Goal: Task Accomplishment & Management: Complete application form

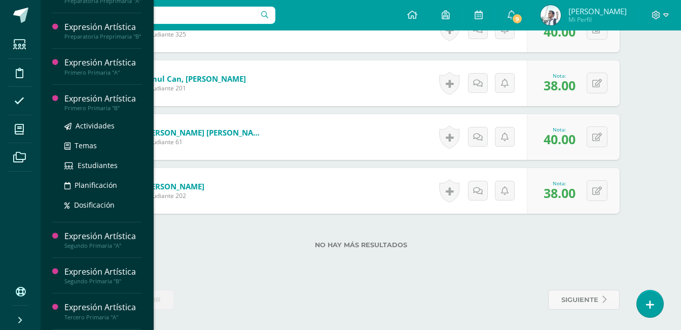
scroll to position [184, 0]
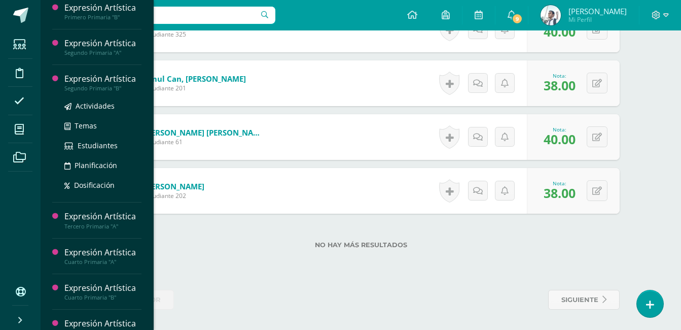
click at [134, 85] on div "Expresión Artística" at bounding box center [102, 79] width 77 height 12
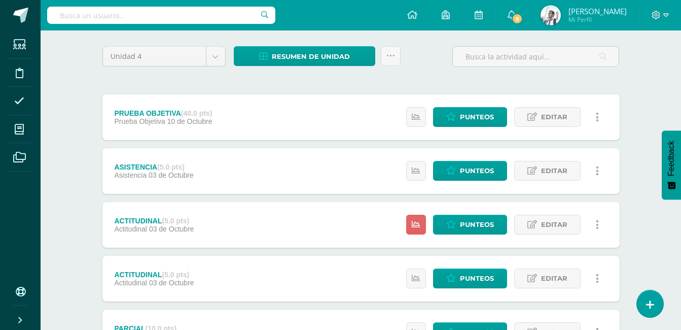
scroll to position [76, 0]
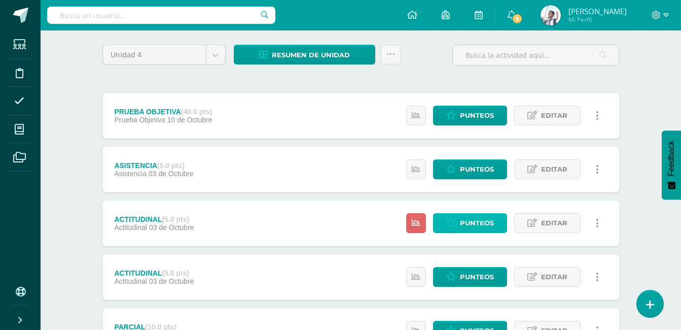
click at [464, 221] on span "Punteos" at bounding box center [477, 223] width 34 height 19
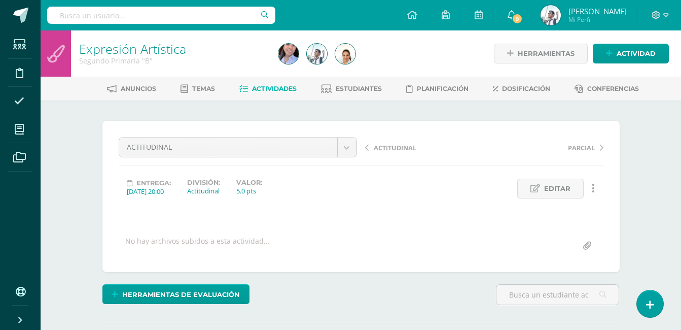
scroll to position [134, 0]
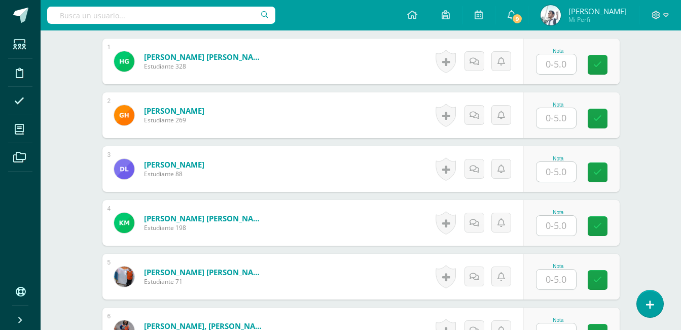
click at [552, 69] on input "text" at bounding box center [557, 64] width 40 height 20
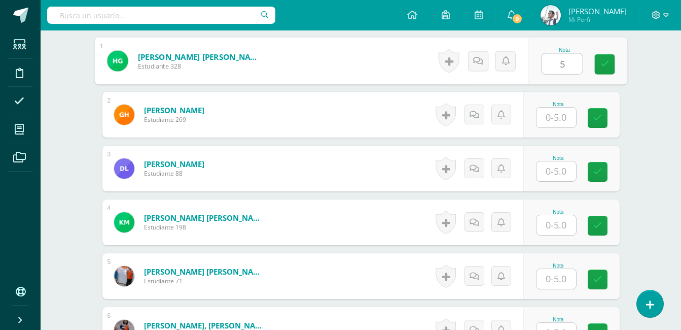
type input "5"
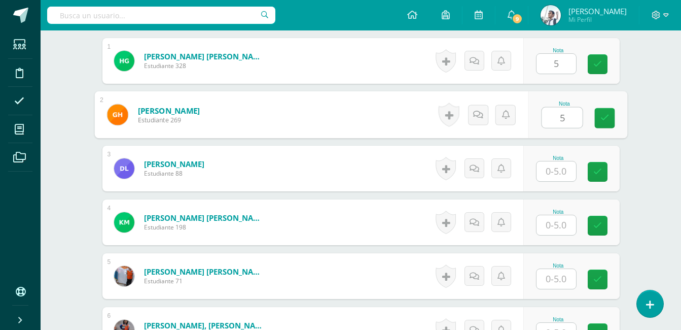
type input "5"
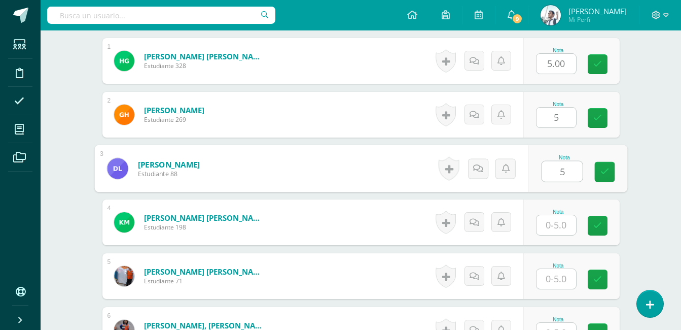
type input "5"
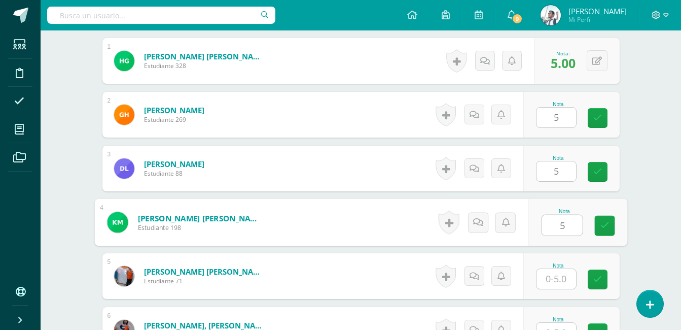
type input "5"
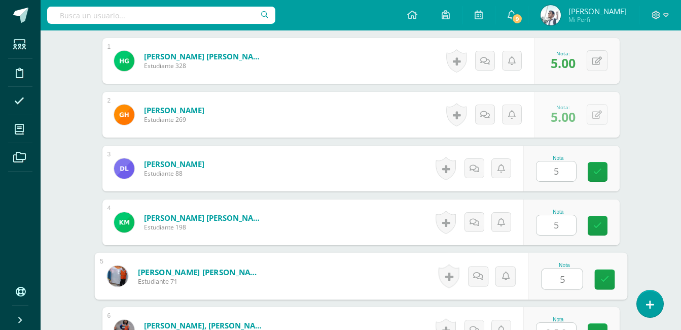
type input "5"
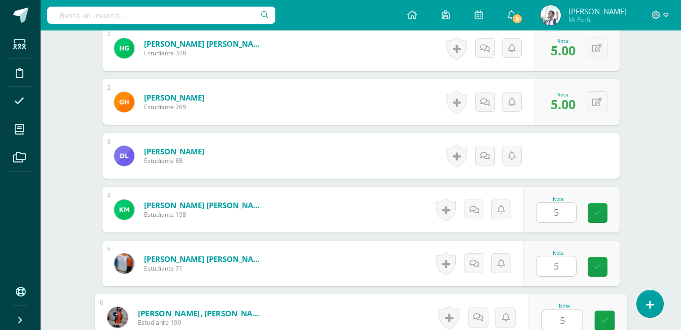
type input "5"
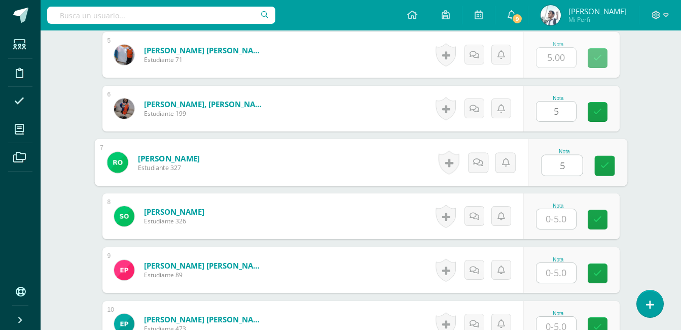
type input "5"
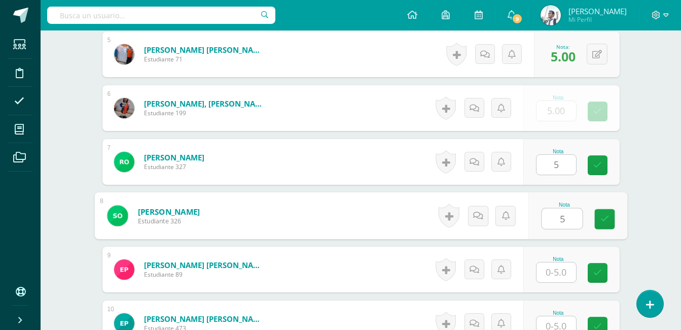
type input "5"
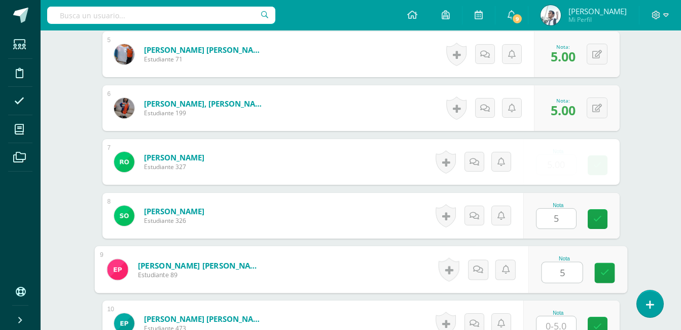
type input "5"
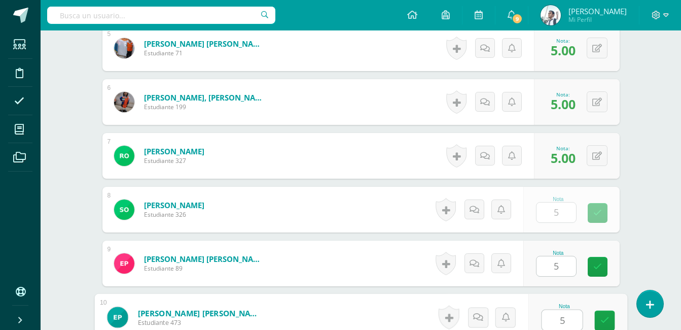
type input "5"
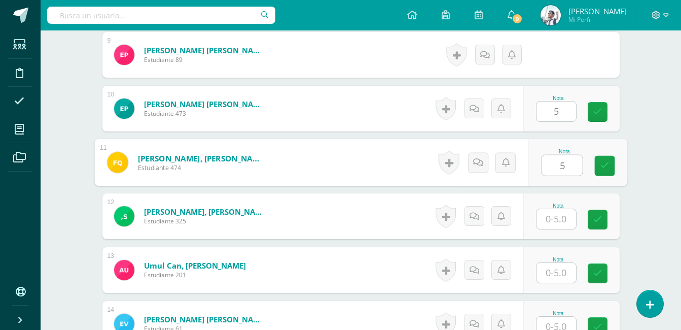
type input "5"
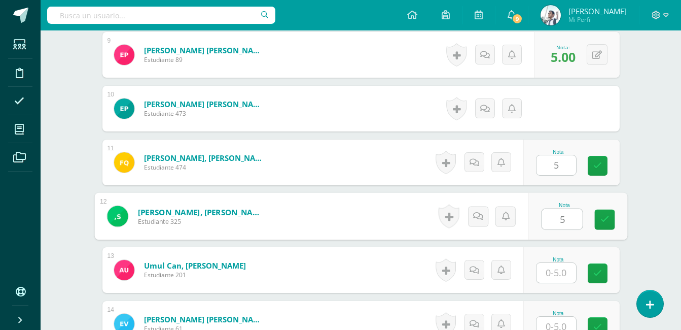
type input "5"
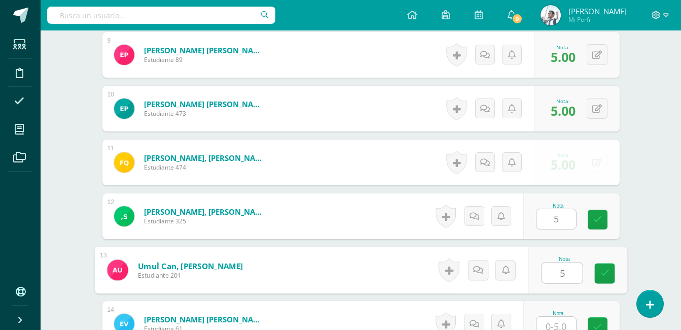
type input "5"
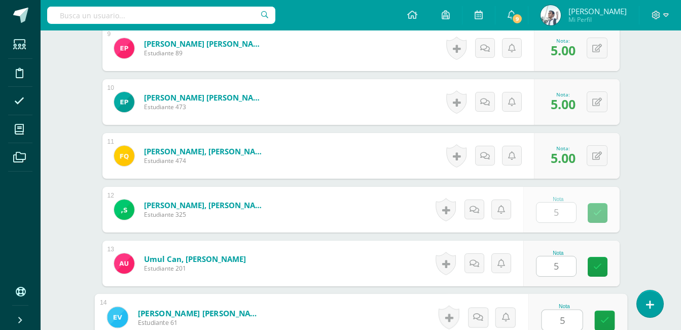
type input "5"
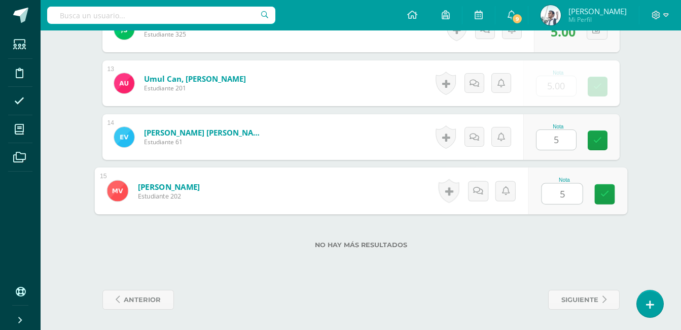
type input "5"
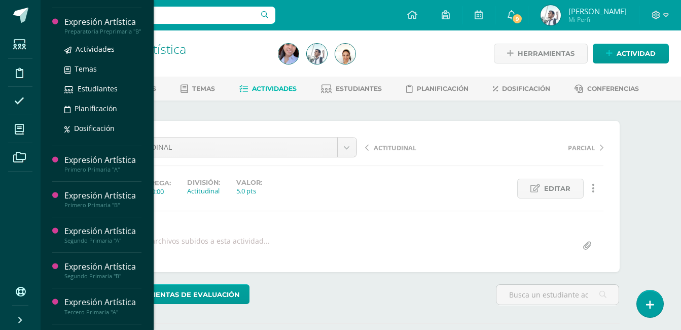
scroll to position [99, 0]
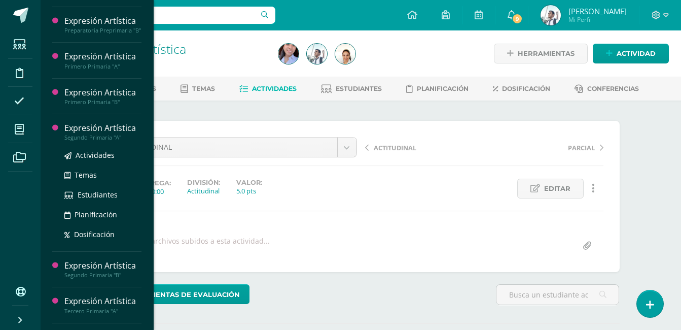
click at [126, 134] on div "Expresión Artística" at bounding box center [102, 128] width 77 height 12
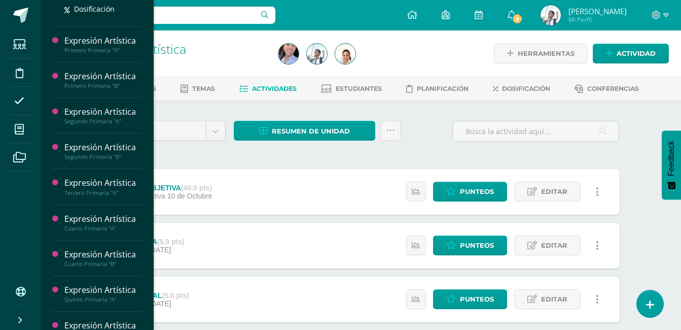
scroll to position [218, 0]
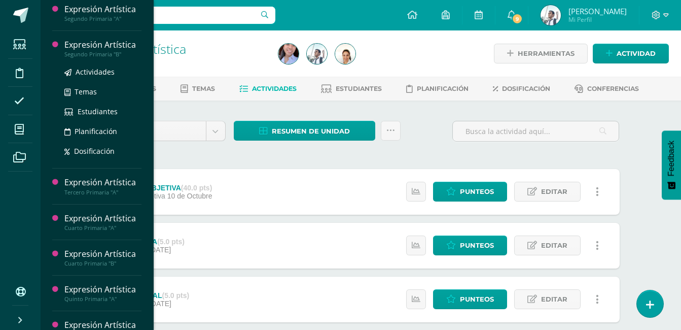
click at [117, 51] on div "Expresión Artística" at bounding box center [102, 45] width 77 height 12
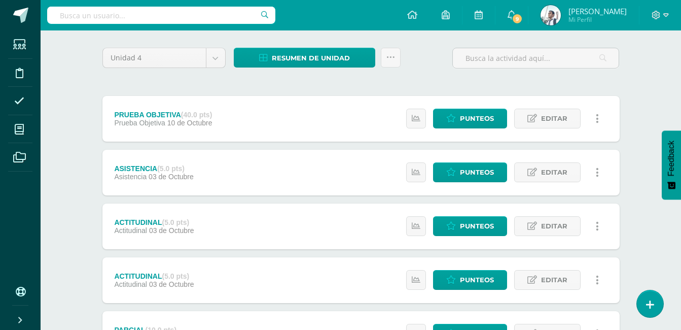
scroll to position [71, 0]
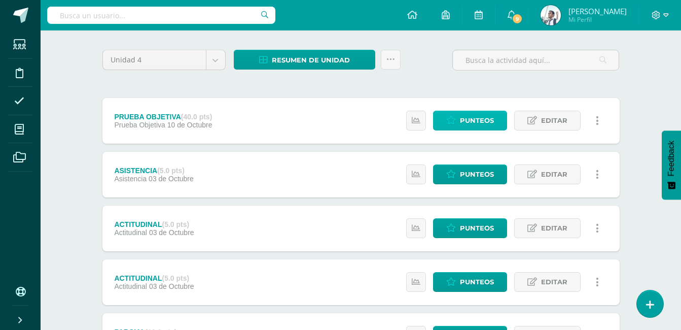
click at [469, 123] on span "Punteos" at bounding box center [477, 120] width 34 height 19
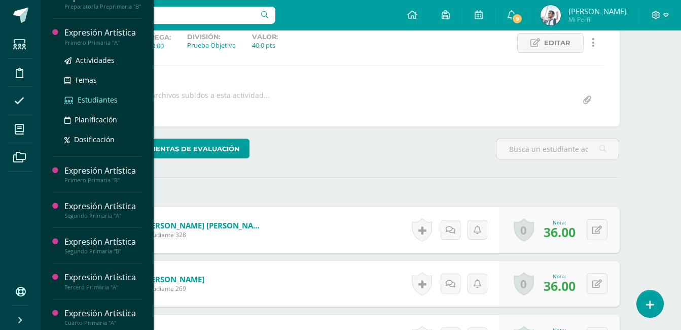
scroll to position [124, 0]
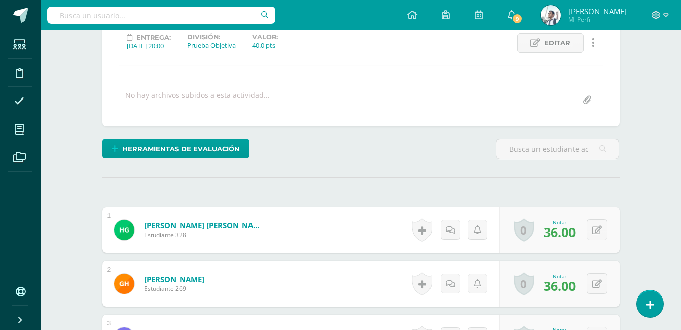
drag, startPoint x: 311, startPoint y: 79, endPoint x: 252, endPoint y: 98, distance: 63.0
click at [252, 98] on div "No hay archivos subidos a esta actividad..." at bounding box center [197, 100] width 145 height 20
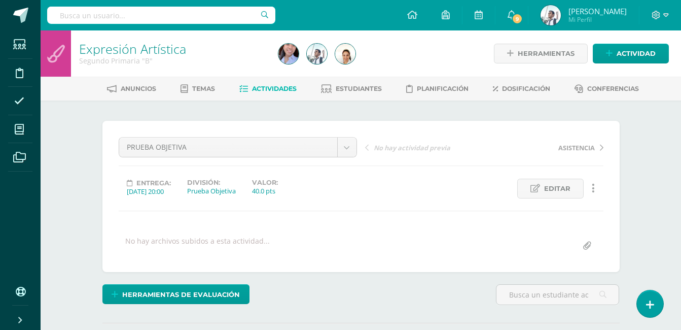
click at [265, 93] on link "Actividades" at bounding box center [267, 89] width 57 height 16
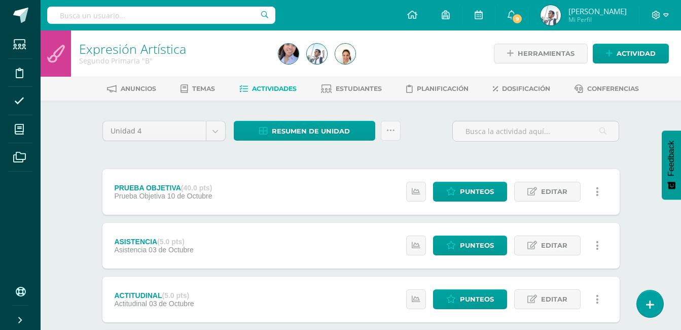
drag, startPoint x: 188, startPoint y: 113, endPoint x: 69, endPoint y: 106, distance: 118.9
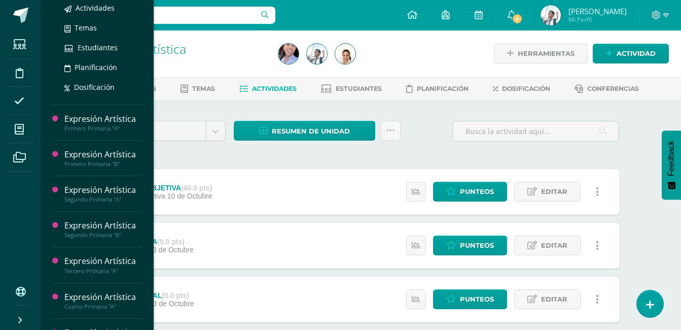
scroll to position [164, 0]
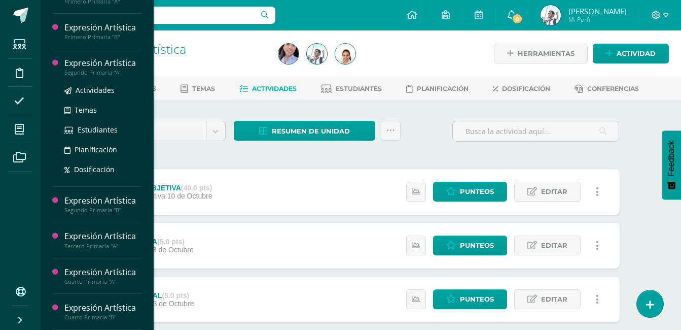
click at [103, 69] on div "Expresión Artística" at bounding box center [102, 63] width 77 height 12
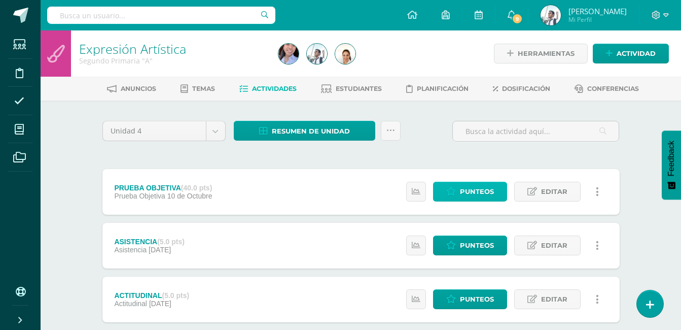
click at [484, 192] on span "Punteos" at bounding box center [477, 191] width 34 height 19
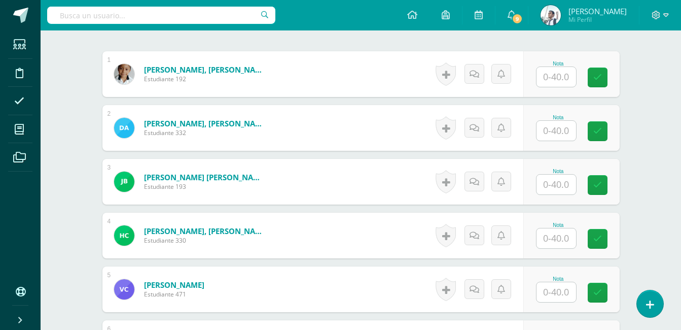
scroll to position [298, 0]
